Goal: Check status: Check status

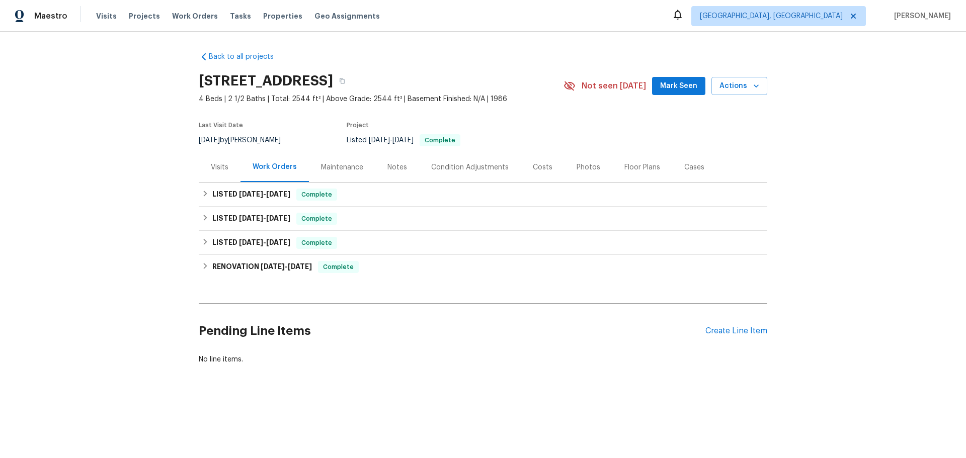
click at [321, 163] on div "Maintenance" at bounding box center [342, 168] width 42 height 10
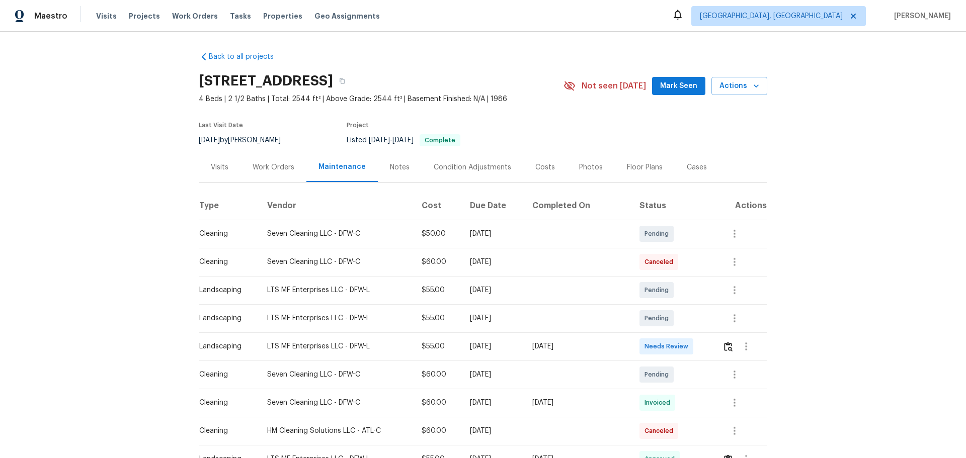
click at [211, 163] on div "Visits" at bounding box center [220, 168] width 18 height 10
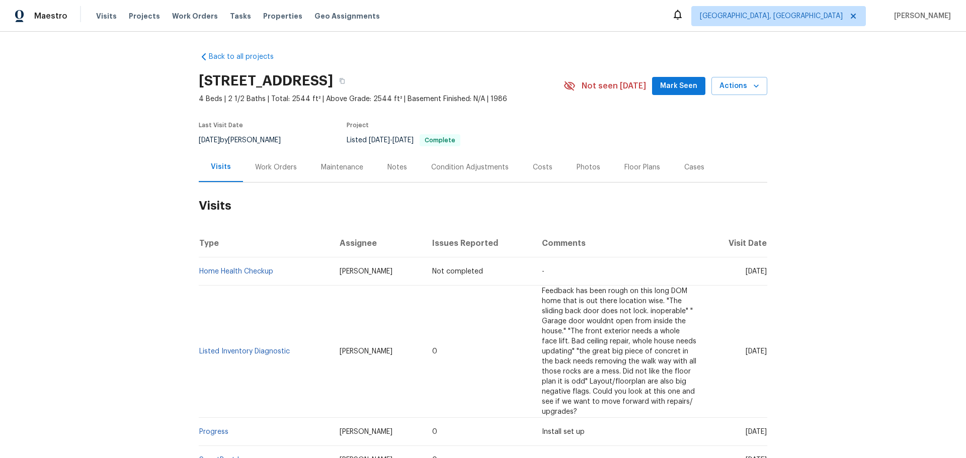
click at [672, 152] on div "Cases" at bounding box center [694, 167] width 44 height 30
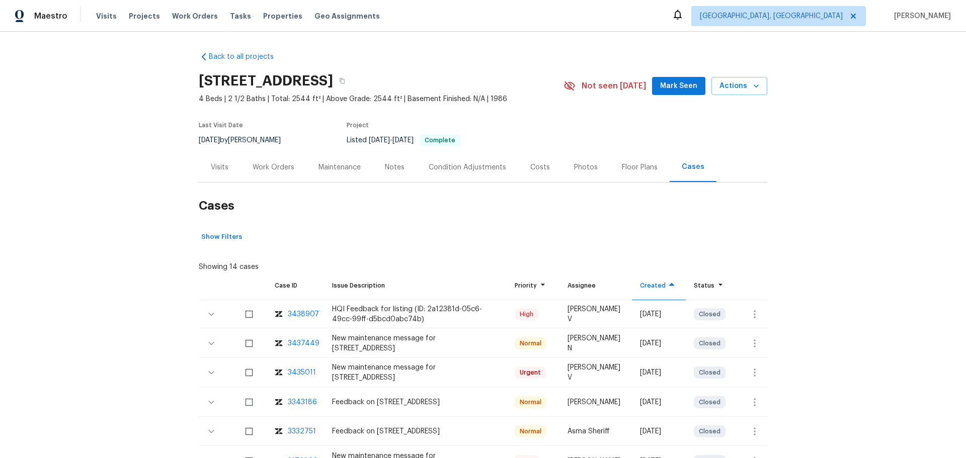
click at [288, 309] on div "3438907" at bounding box center [303, 314] width 31 height 10
click at [211, 163] on div "Visits" at bounding box center [220, 168] width 18 height 10
